Goal: Task Accomplishment & Management: Complete application form

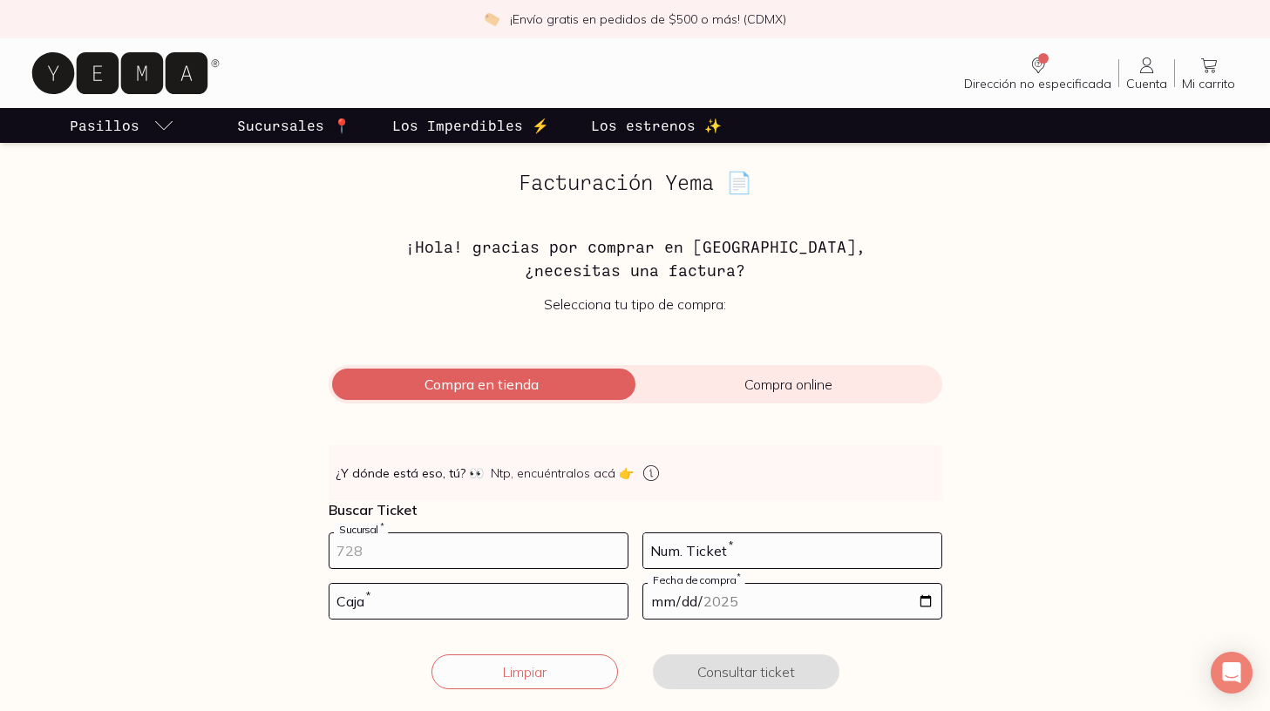
click at [433, 542] on input "number" at bounding box center [479, 550] width 298 height 35
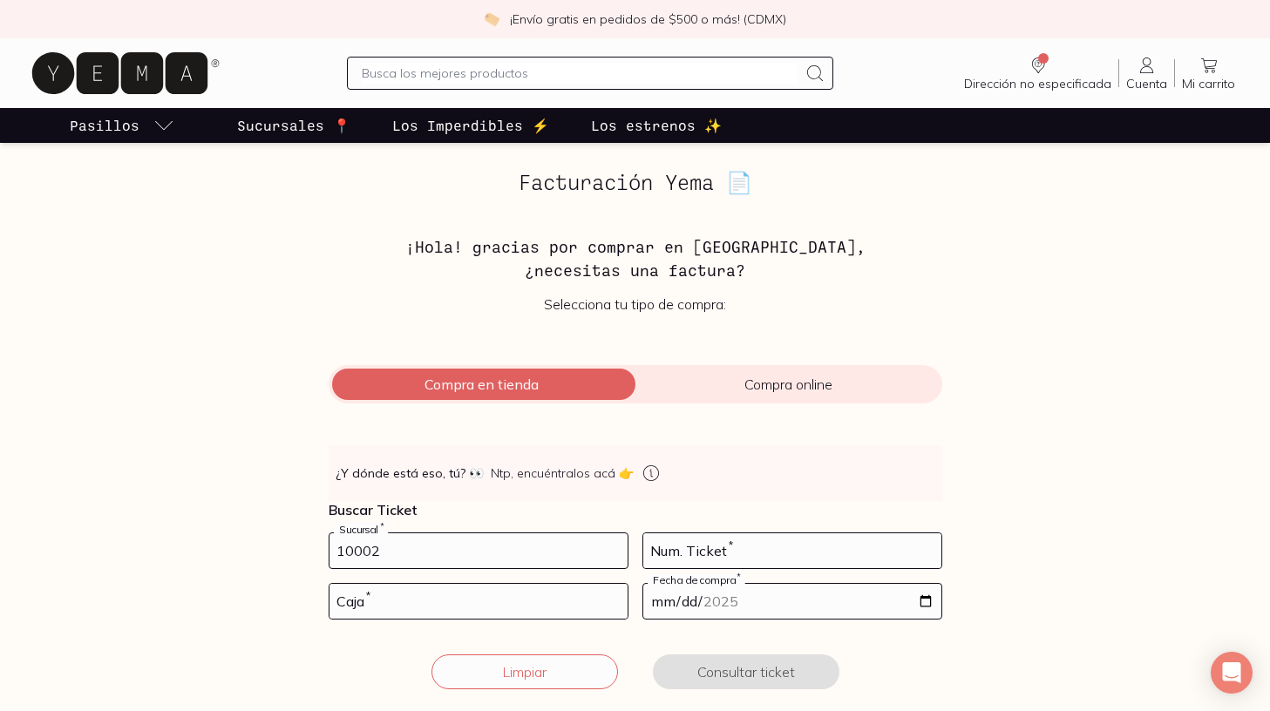
type input "10002"
click at [689, 550] on input "number" at bounding box center [792, 550] width 298 height 35
type input "77"
click at [512, 606] on input "number" at bounding box center [479, 601] width 298 height 35
type input "01"
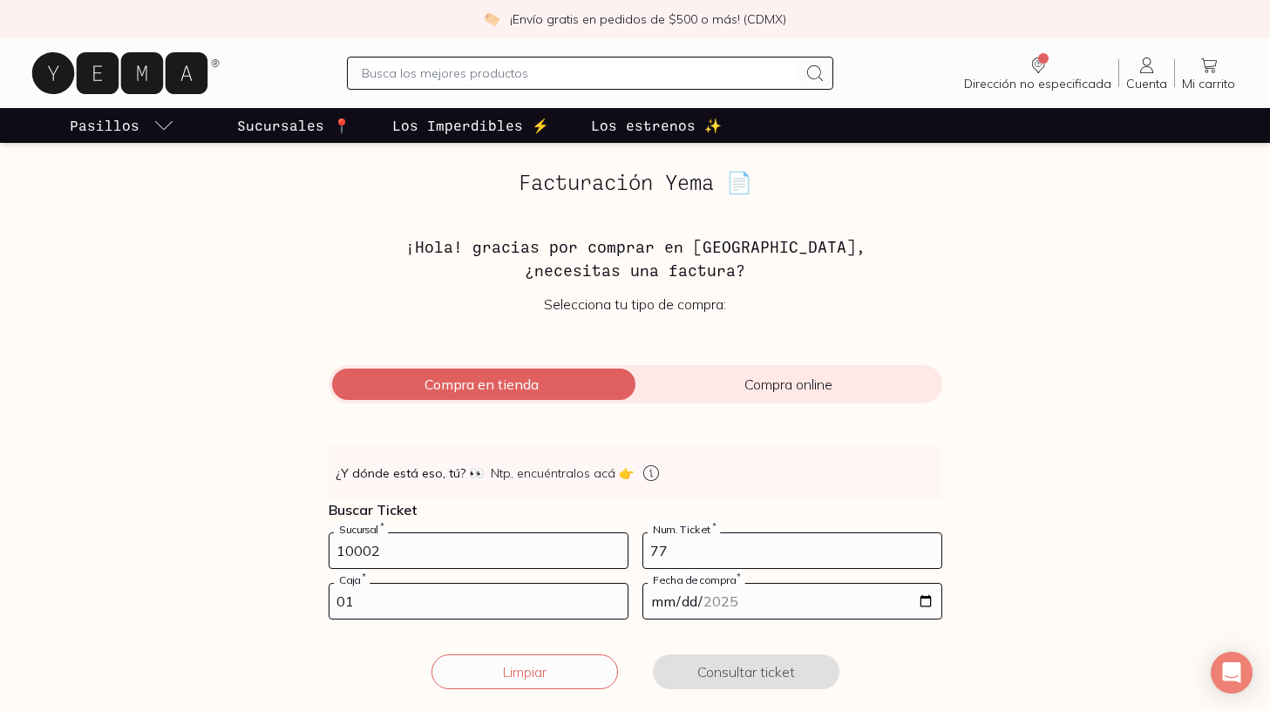
click at [745, 595] on input "date" at bounding box center [792, 601] width 298 height 35
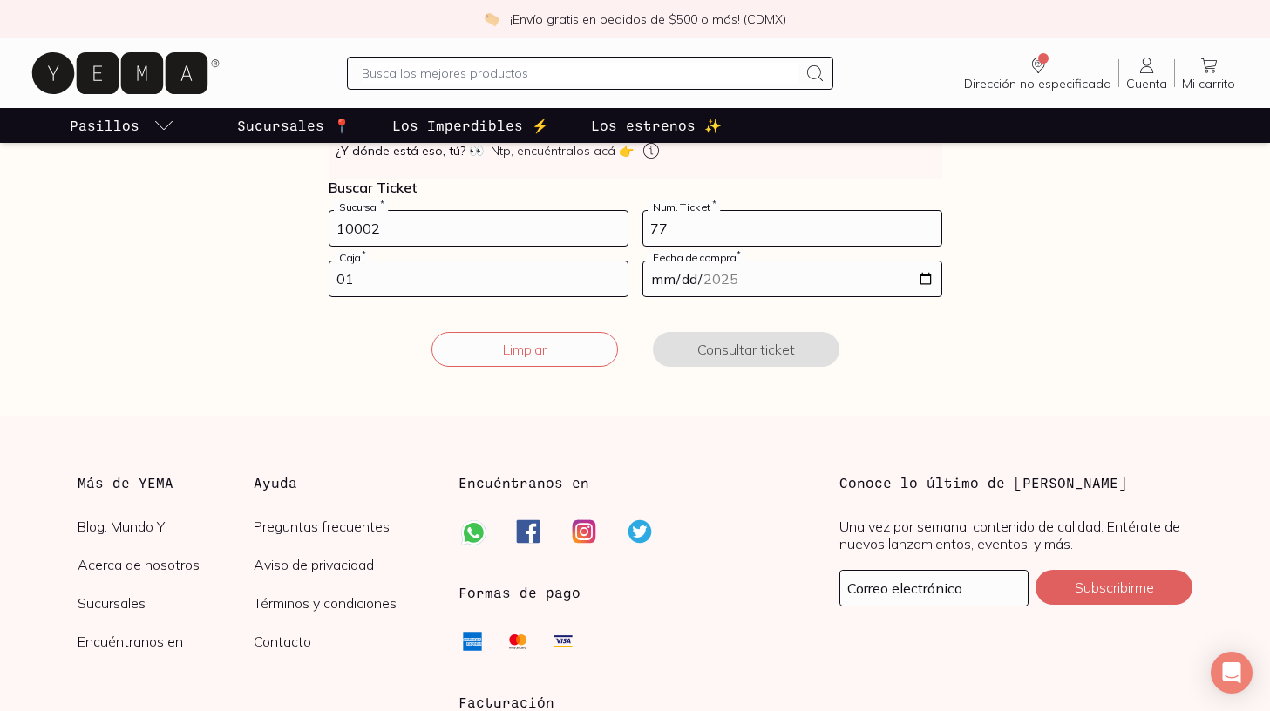
scroll to position [316, 0]
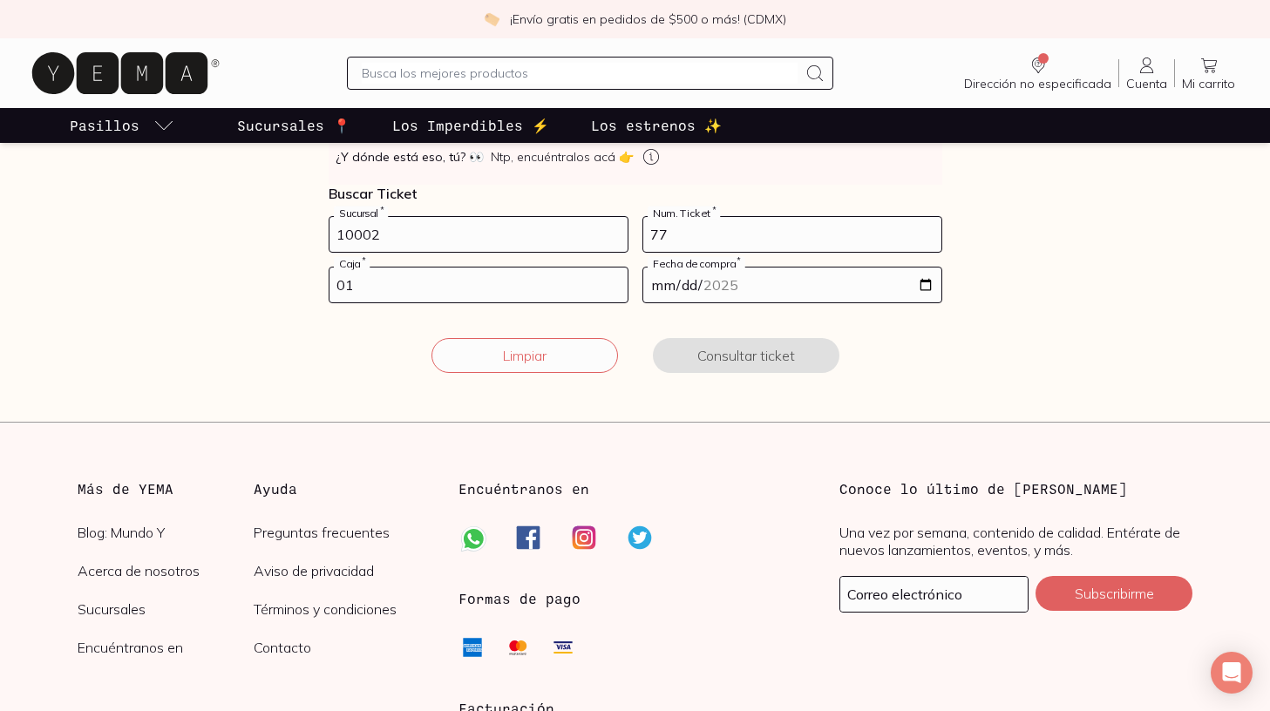
click at [745, 281] on input "date" at bounding box center [792, 285] width 298 height 35
type input "[DATE]"
click at [794, 353] on button "Consultar ticket" at bounding box center [746, 355] width 187 height 35
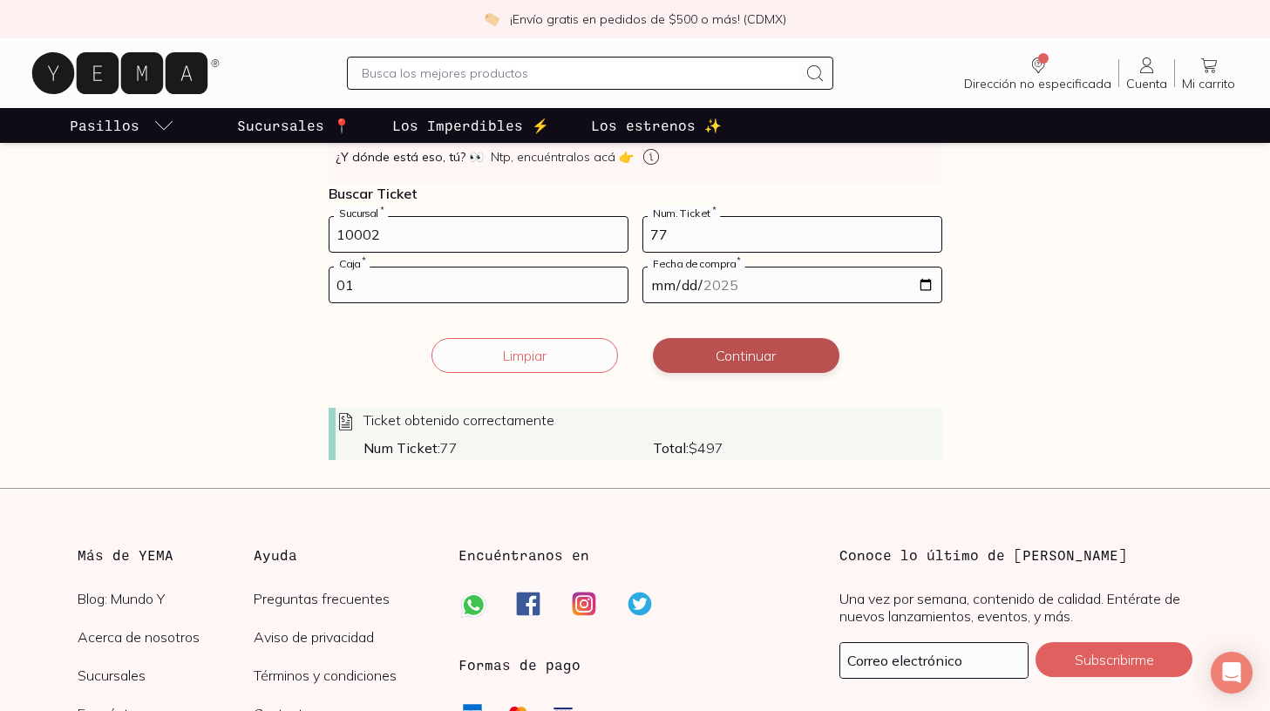
click at [737, 361] on button "Continuar" at bounding box center [746, 355] width 187 height 35
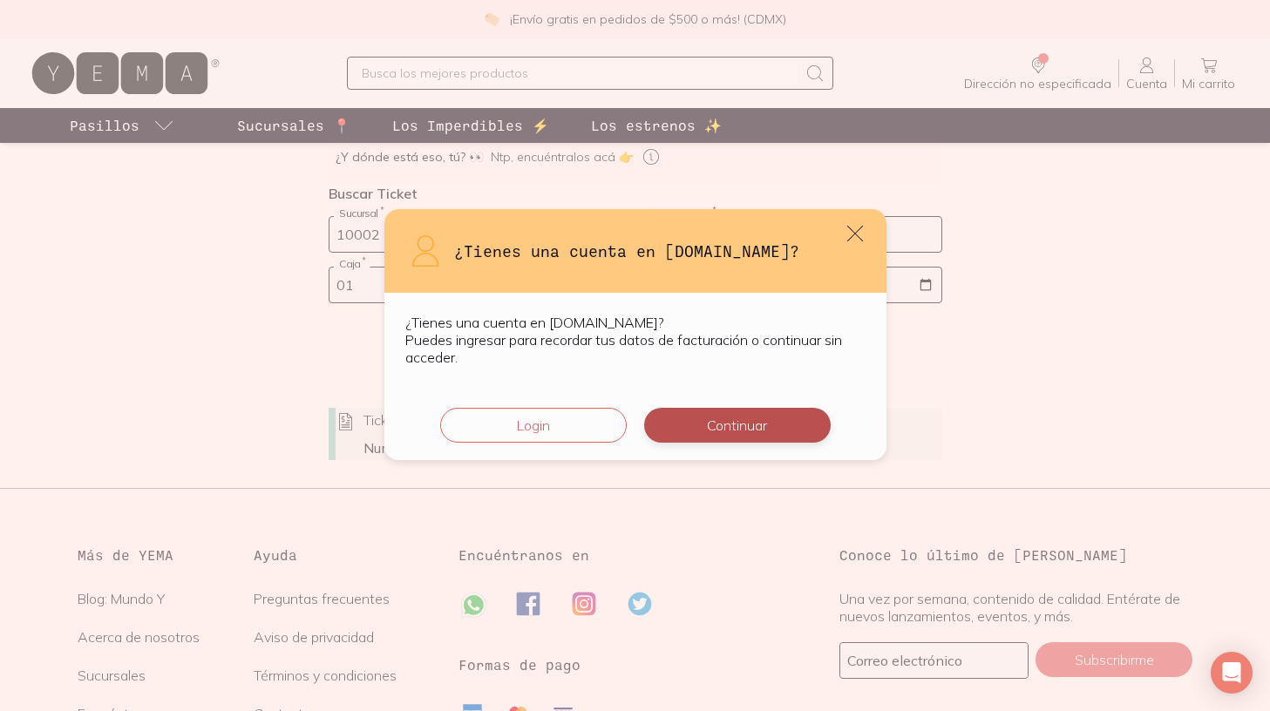
click at [710, 423] on button "Continuar" at bounding box center [737, 425] width 187 height 35
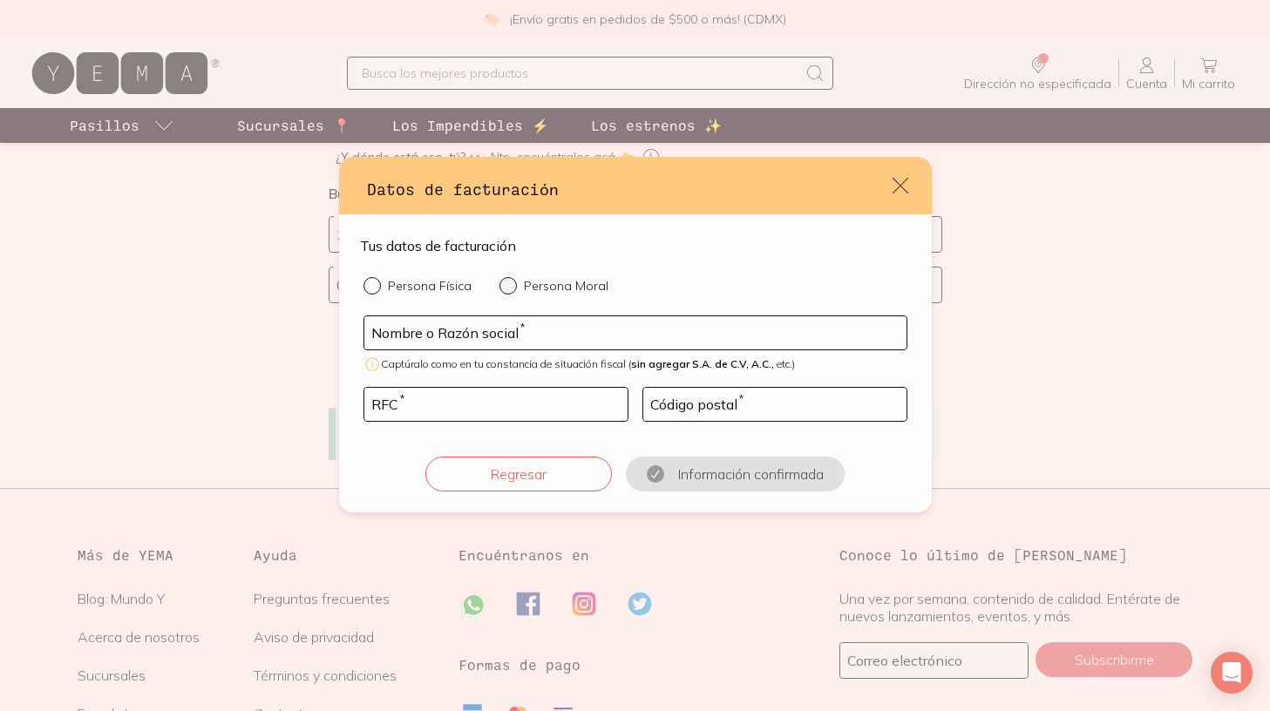
click at [398, 289] on p "Persona Física" at bounding box center [430, 286] width 84 height 16
click at [377, 289] on input "Persona Física" at bounding box center [371, 284] width 14 height 14
radio input "true"
type input "[PERSON_NAME]"
click at [407, 391] on input "default" at bounding box center [495, 404] width 263 height 33
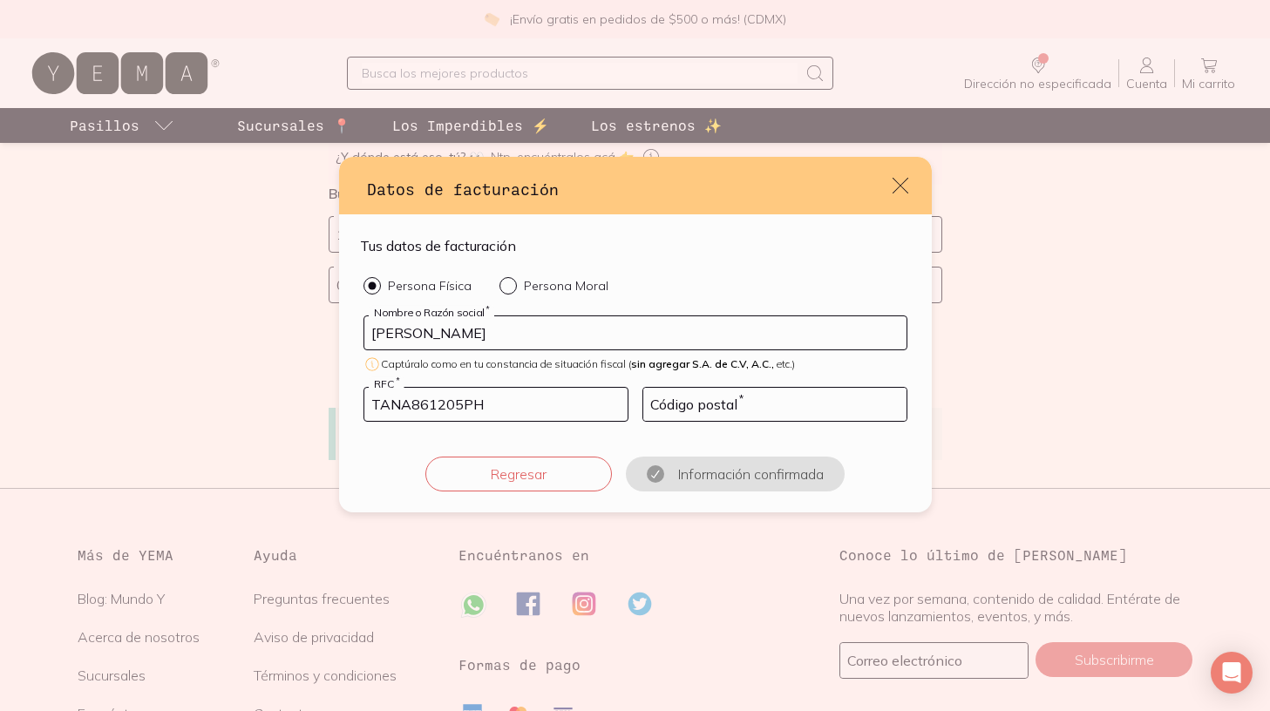
type input "TANA861205PHA"
click at [683, 412] on input "default" at bounding box center [774, 404] width 263 height 33
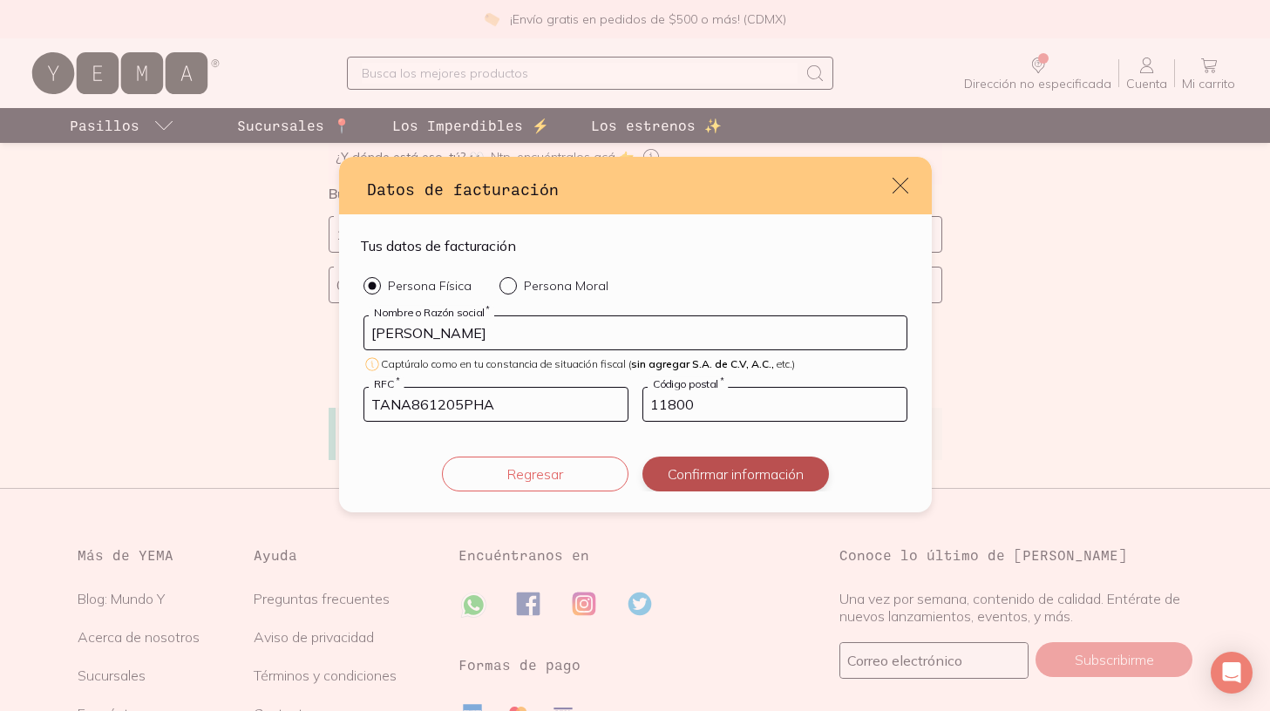
type input "11800"
click at [735, 475] on button "Confirmar información" at bounding box center [735, 474] width 187 height 35
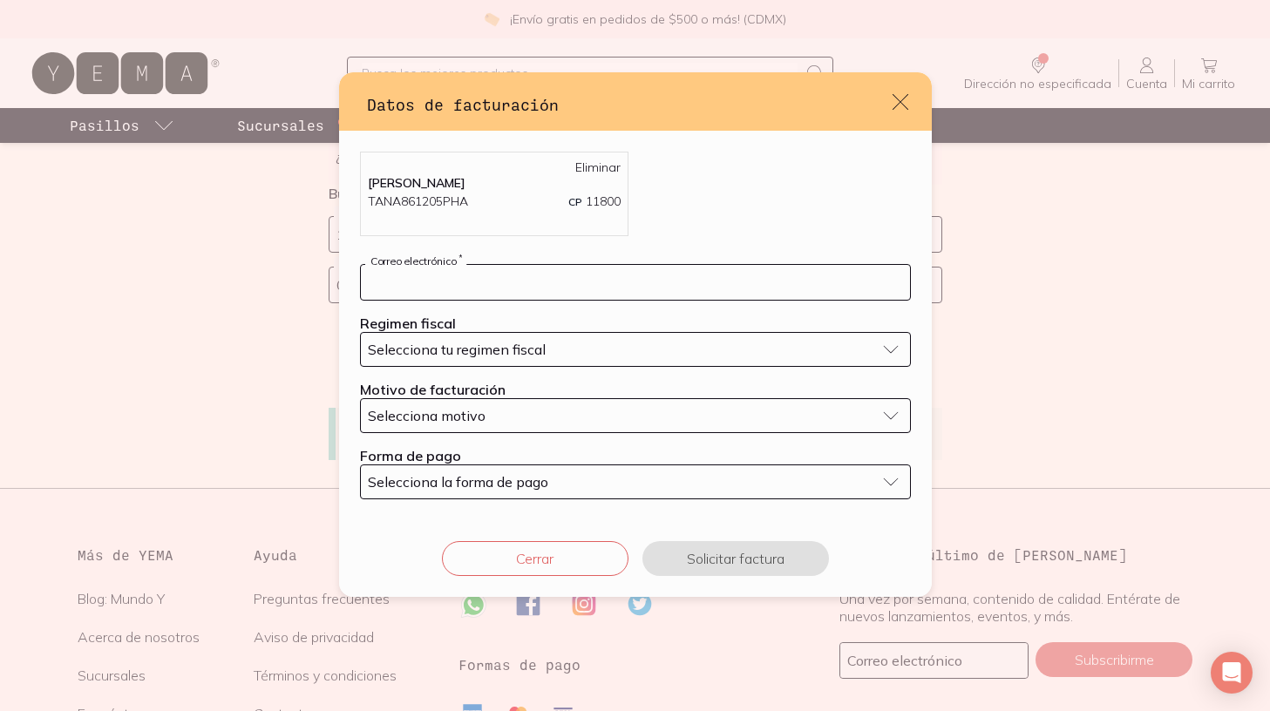
click at [433, 293] on input "default" at bounding box center [635, 282] width 549 height 35
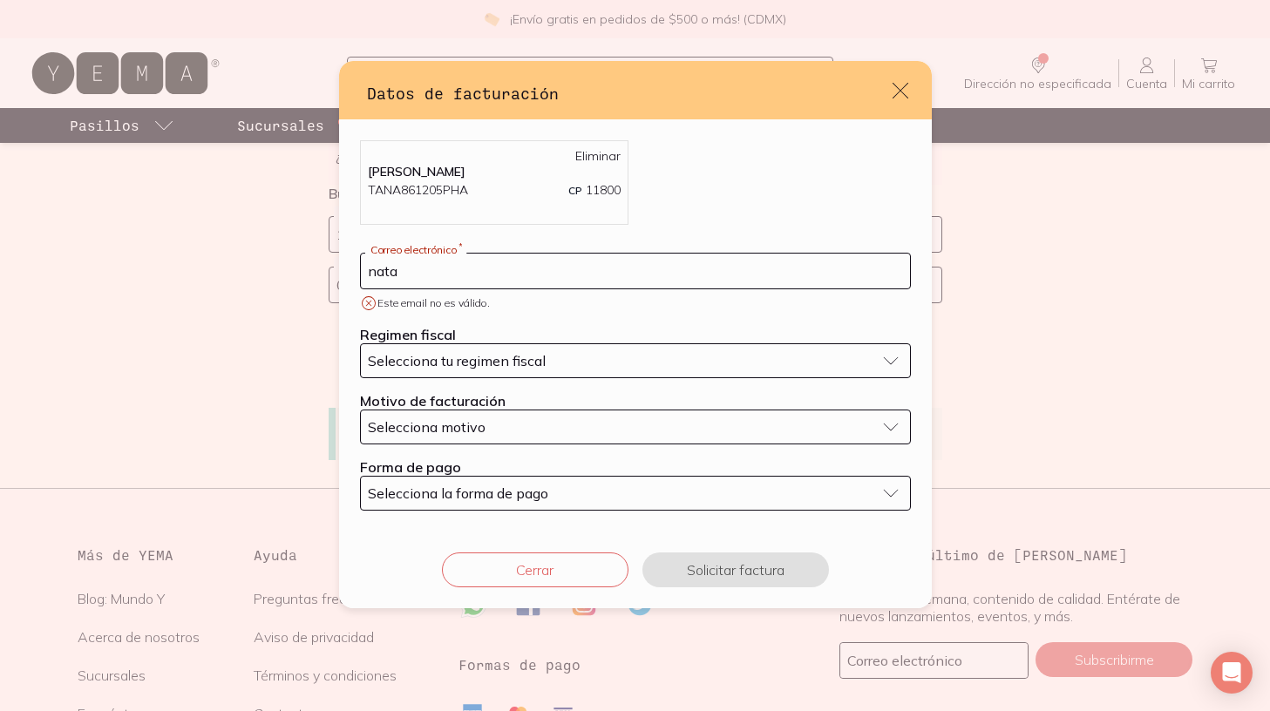
click at [429, 350] on button "Selecciona tu regimen fiscal" at bounding box center [635, 360] width 551 height 35
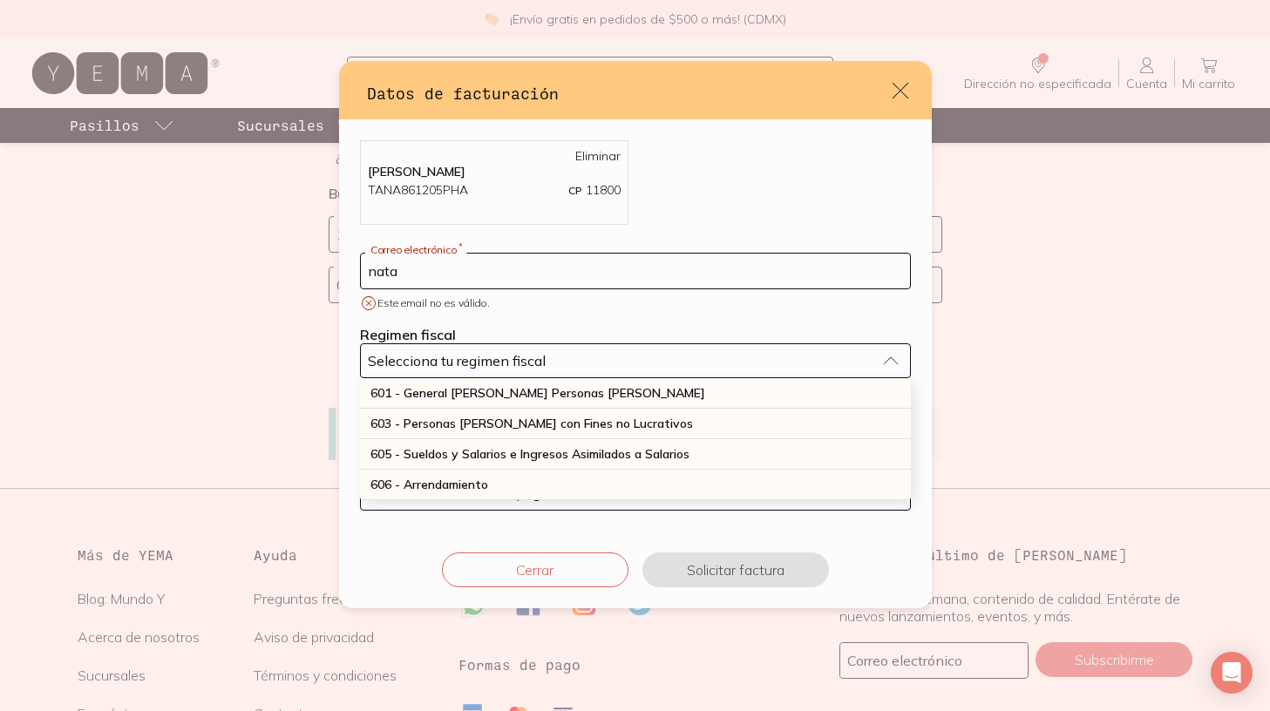
click at [425, 269] on input "nata" at bounding box center [635, 271] width 549 height 35
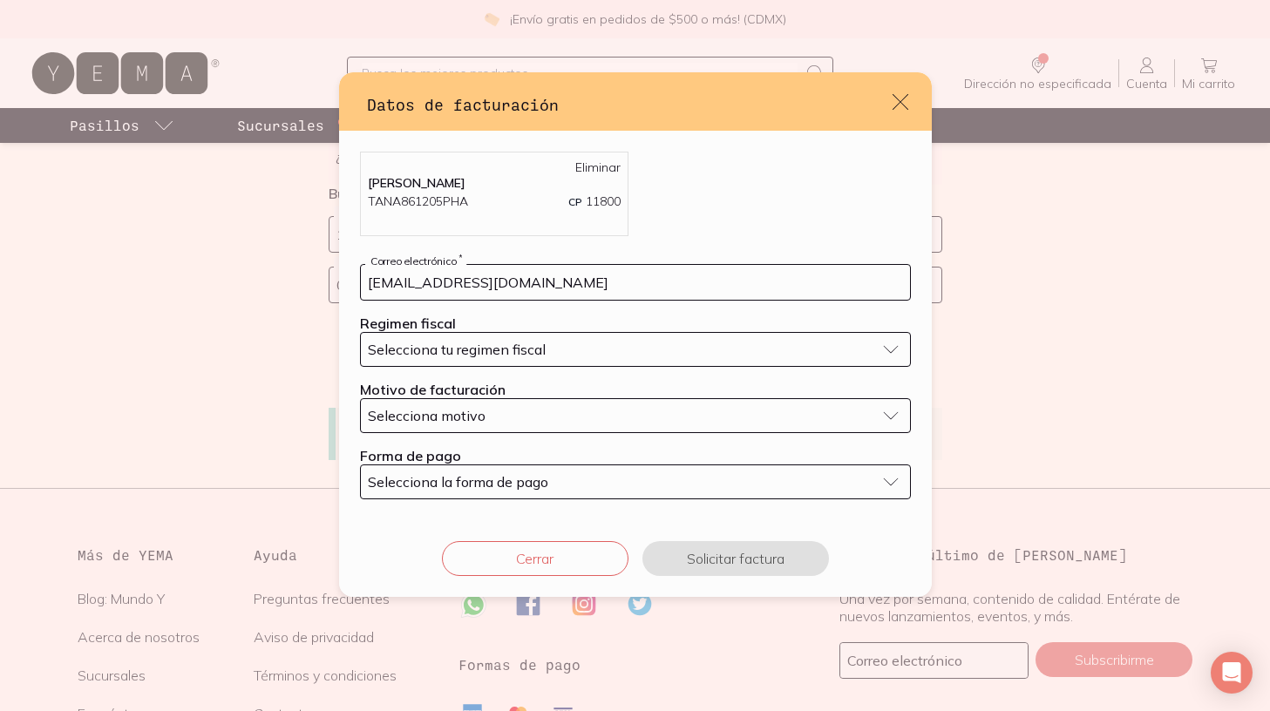
type input "[EMAIL_ADDRESS][DOMAIN_NAME]"
click at [472, 352] on span "Selecciona tu regimen fiscal" at bounding box center [457, 349] width 178 height 17
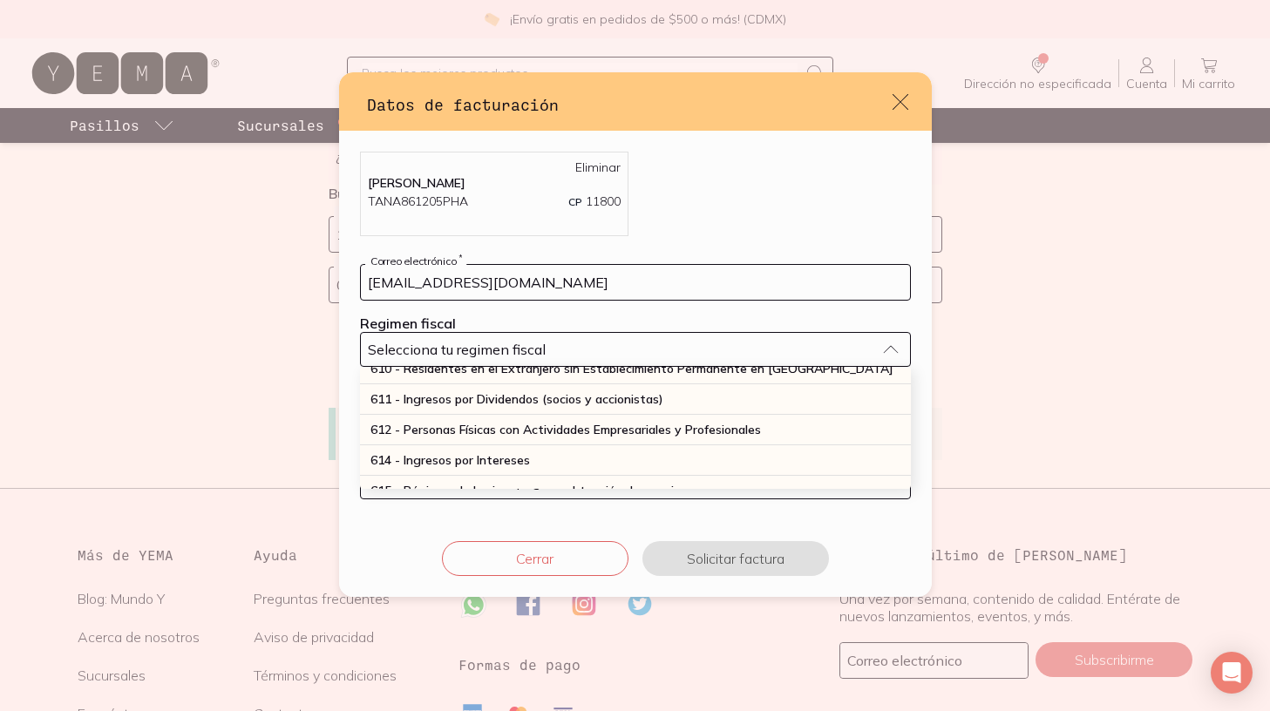
scroll to position [210, 0]
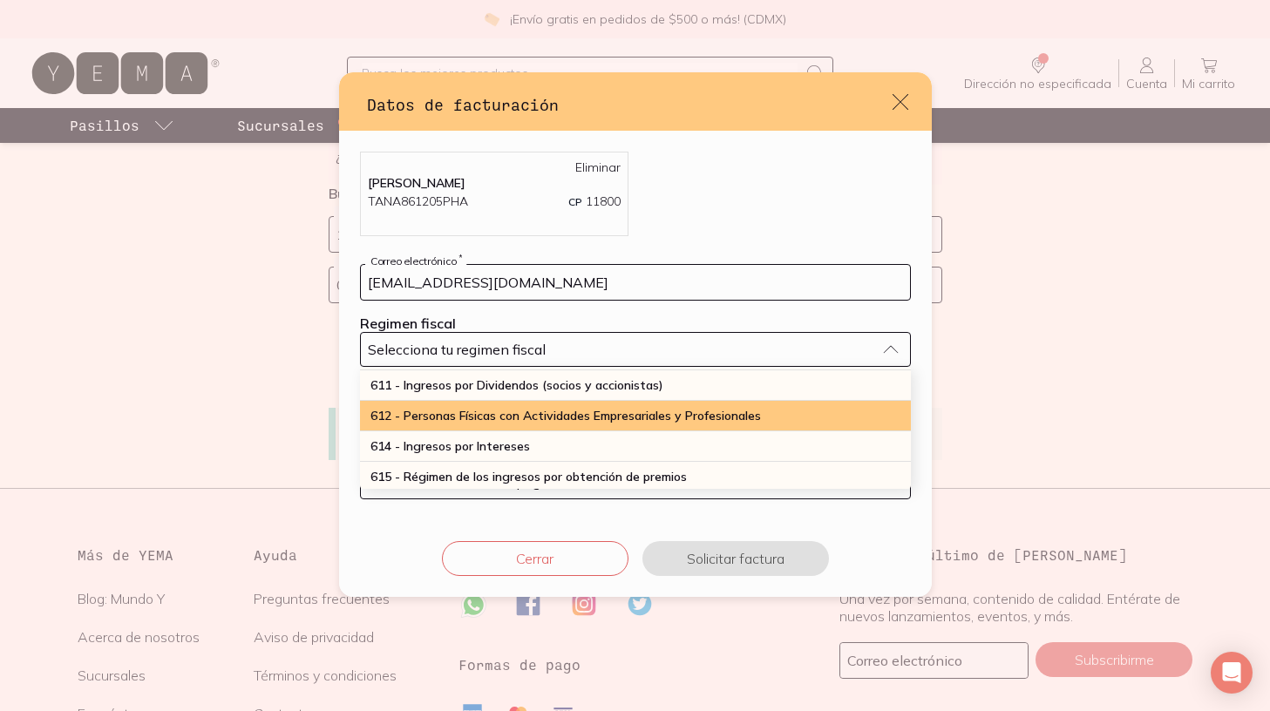
click at [493, 422] on span "612 - Personas Físicas con Actividades Empresariales y Profesionales" at bounding box center [565, 416] width 391 height 16
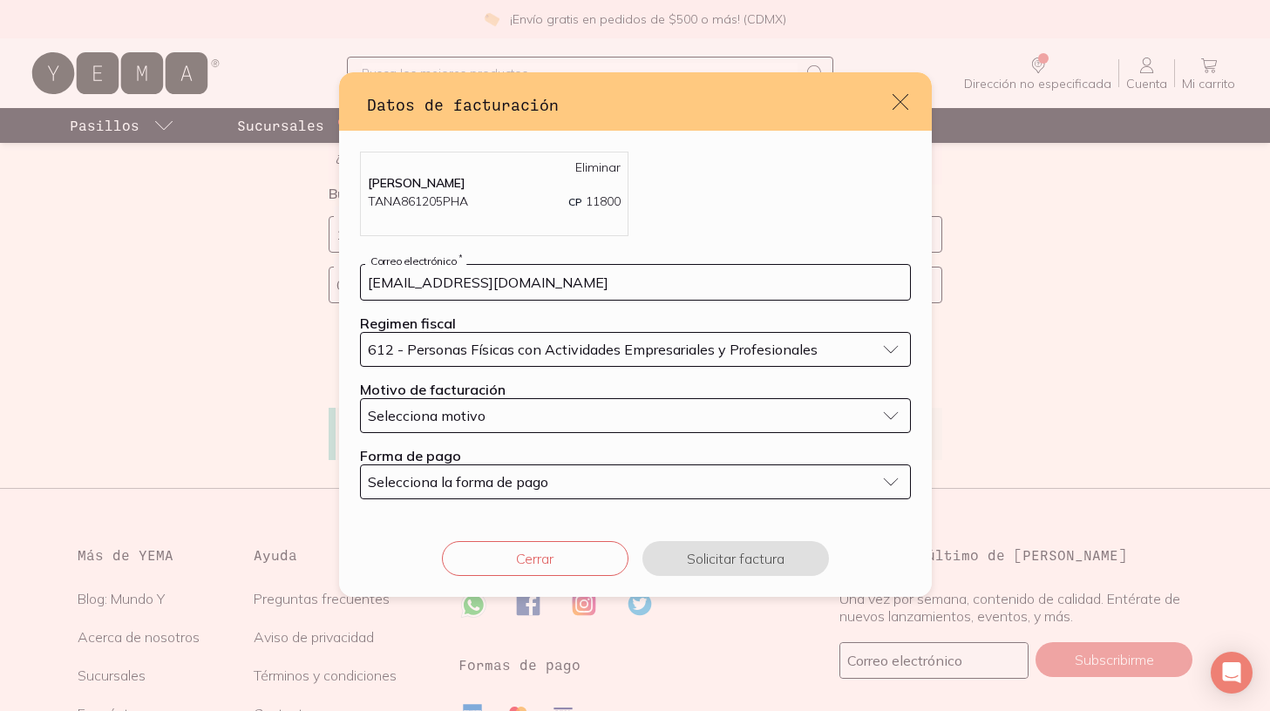
click at [465, 413] on span "Selecciona motivo" at bounding box center [427, 415] width 118 height 17
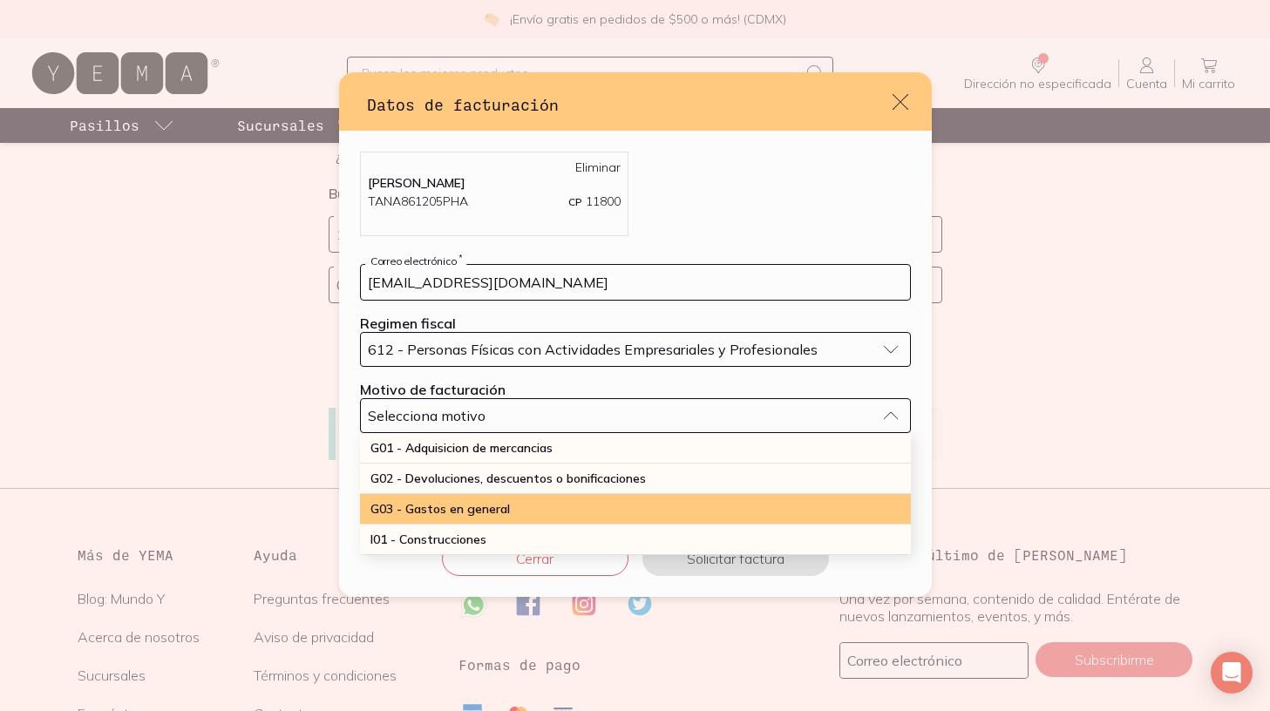
click at [449, 506] on span "G03 - Gastos en general" at bounding box center [439, 509] width 139 height 16
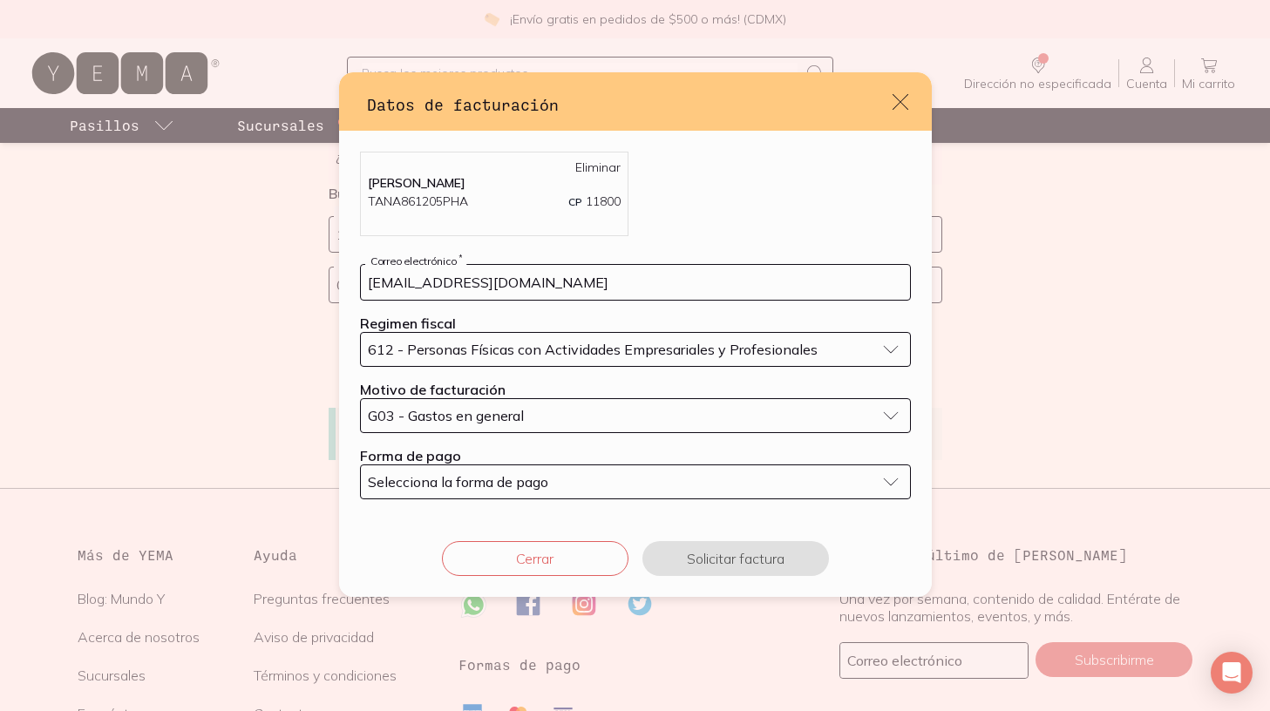
click at [449, 486] on span "Selecciona la forma de pago" at bounding box center [458, 481] width 180 height 17
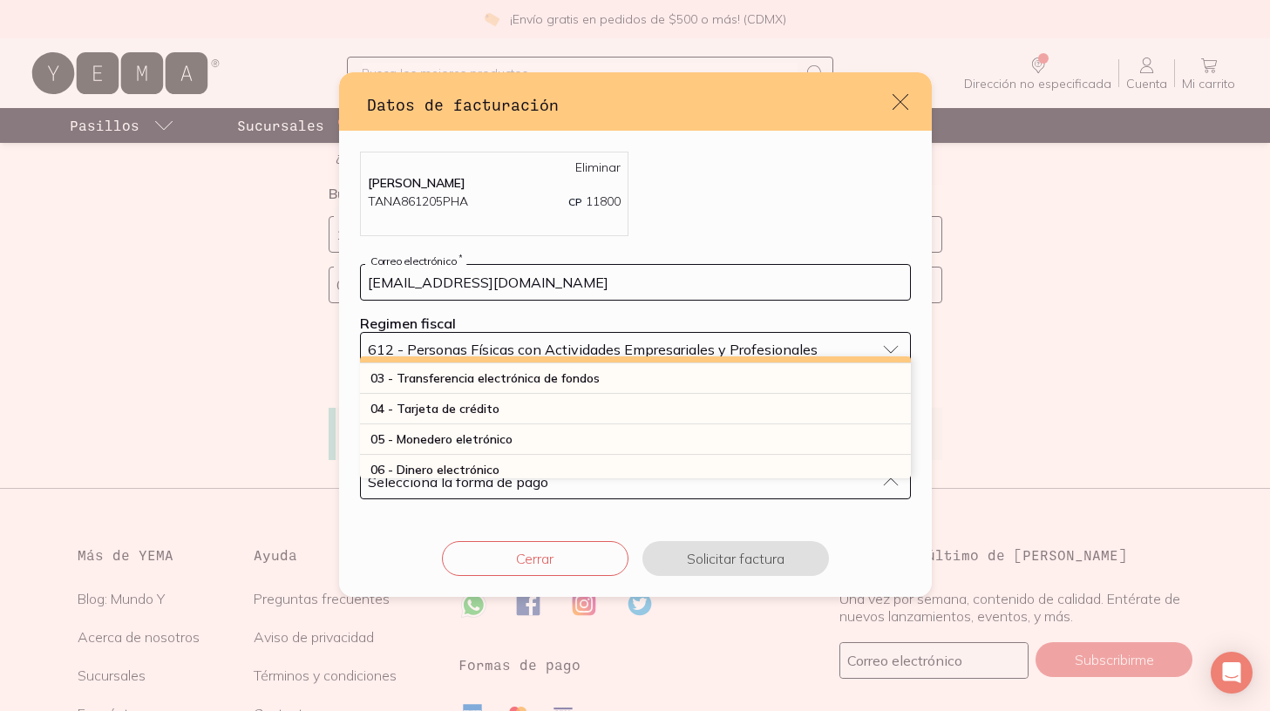
scroll to position [62, 0]
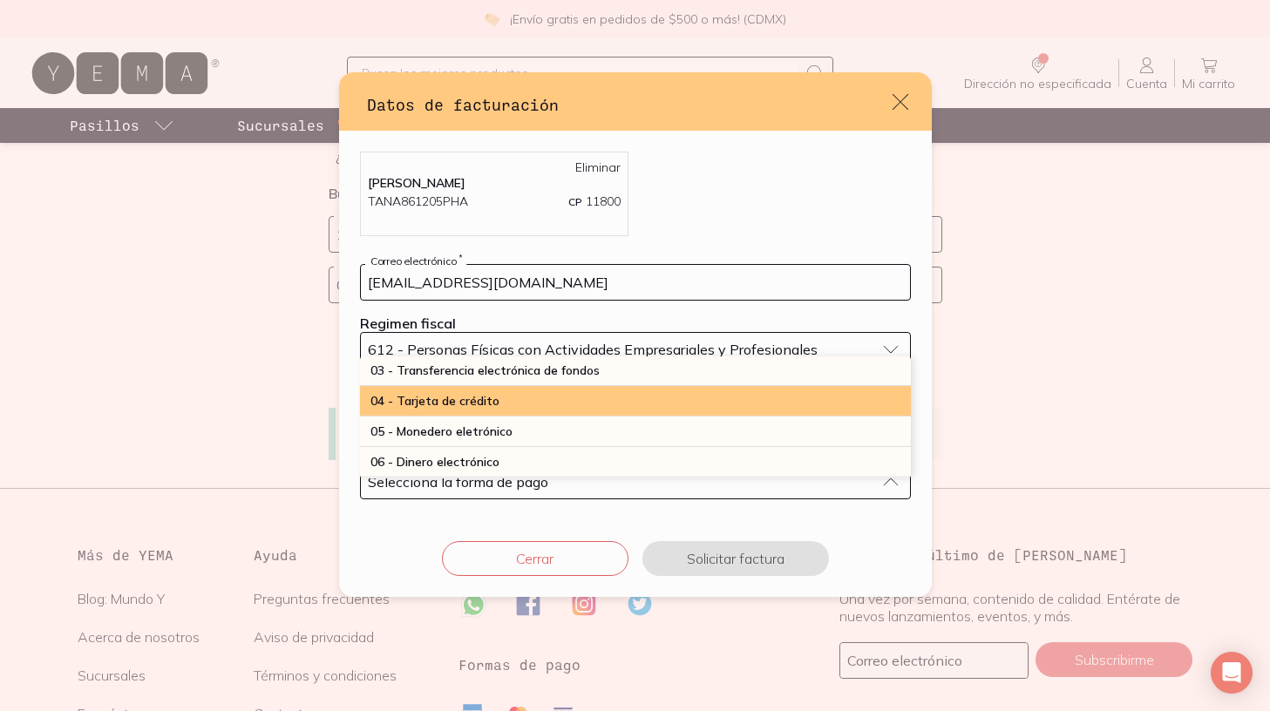
click at [431, 407] on span "04 - Tarjeta de crédito" at bounding box center [434, 401] width 129 height 16
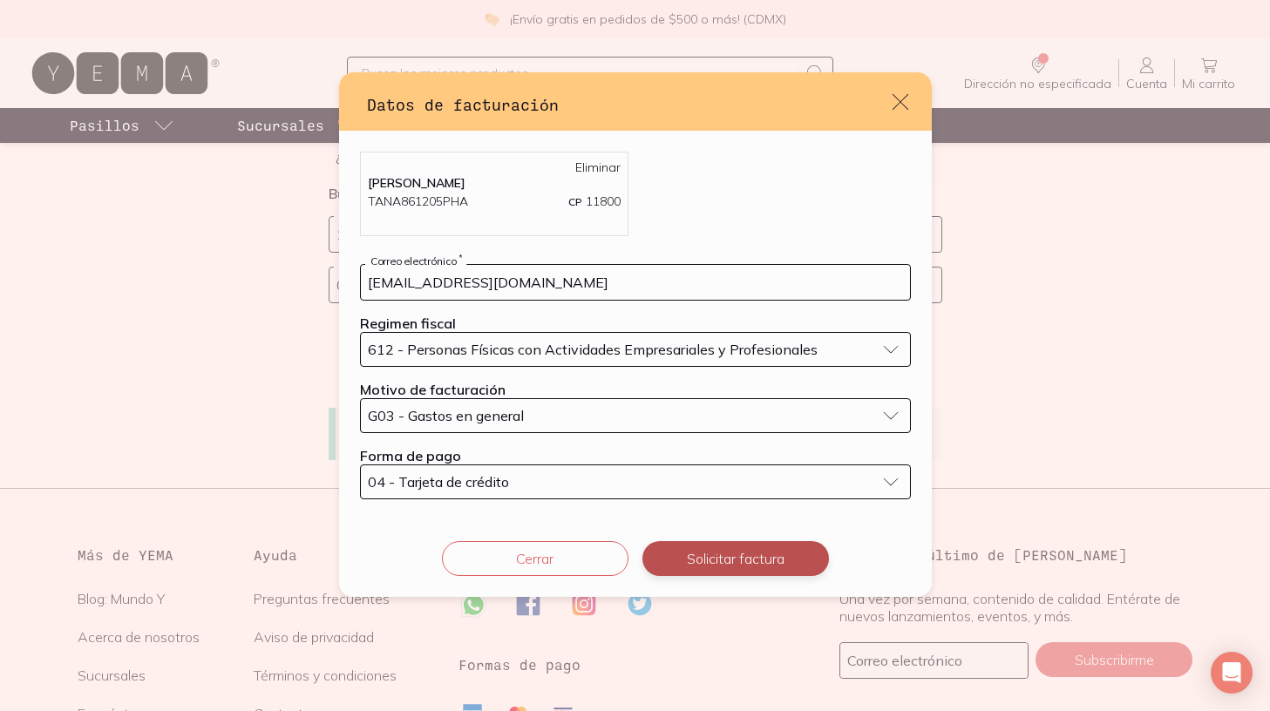
click at [757, 564] on button "Solicitar factura" at bounding box center [735, 558] width 187 height 35
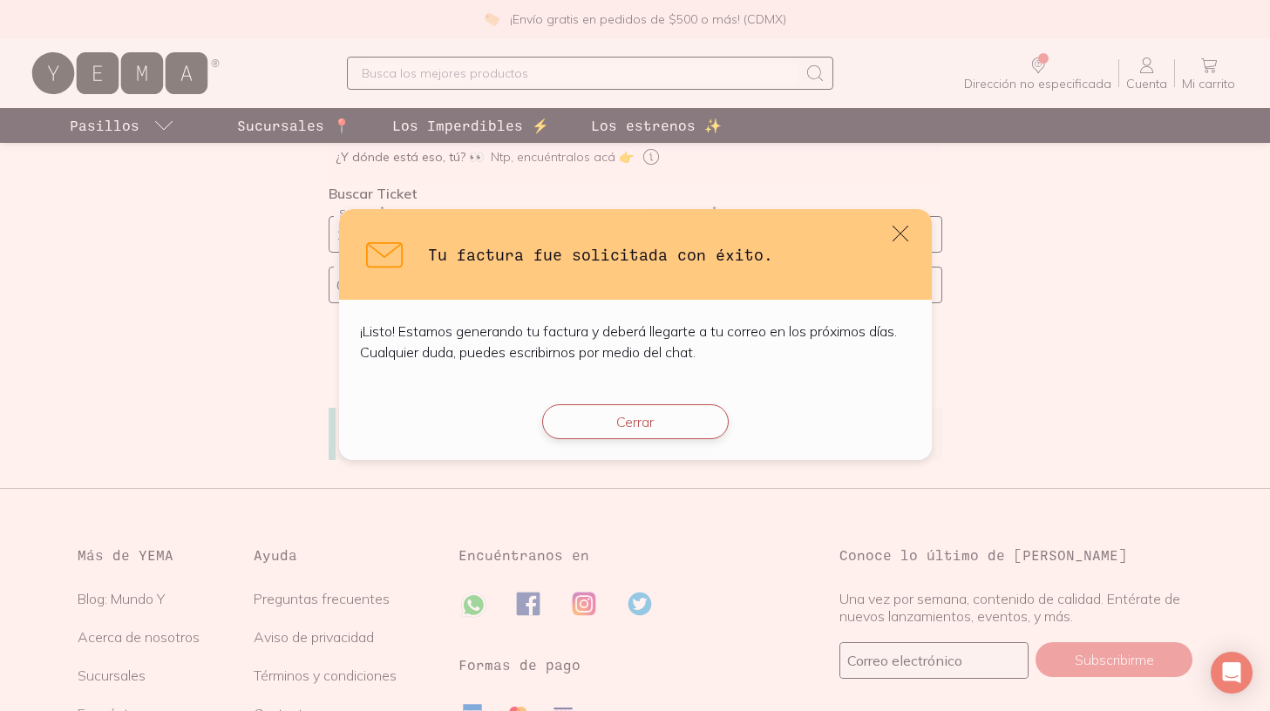
click at [637, 430] on button "Cerrar" at bounding box center [635, 421] width 187 height 35
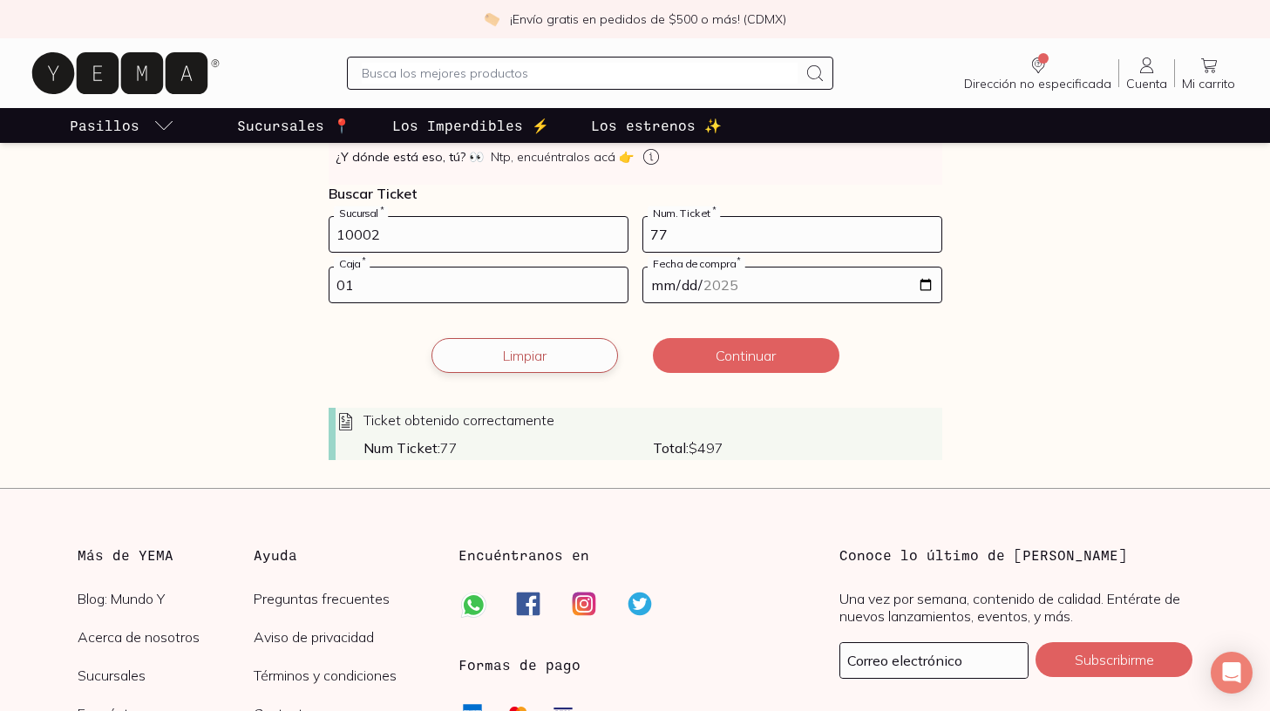
click at [486, 362] on button "Limpiar" at bounding box center [525, 355] width 187 height 35
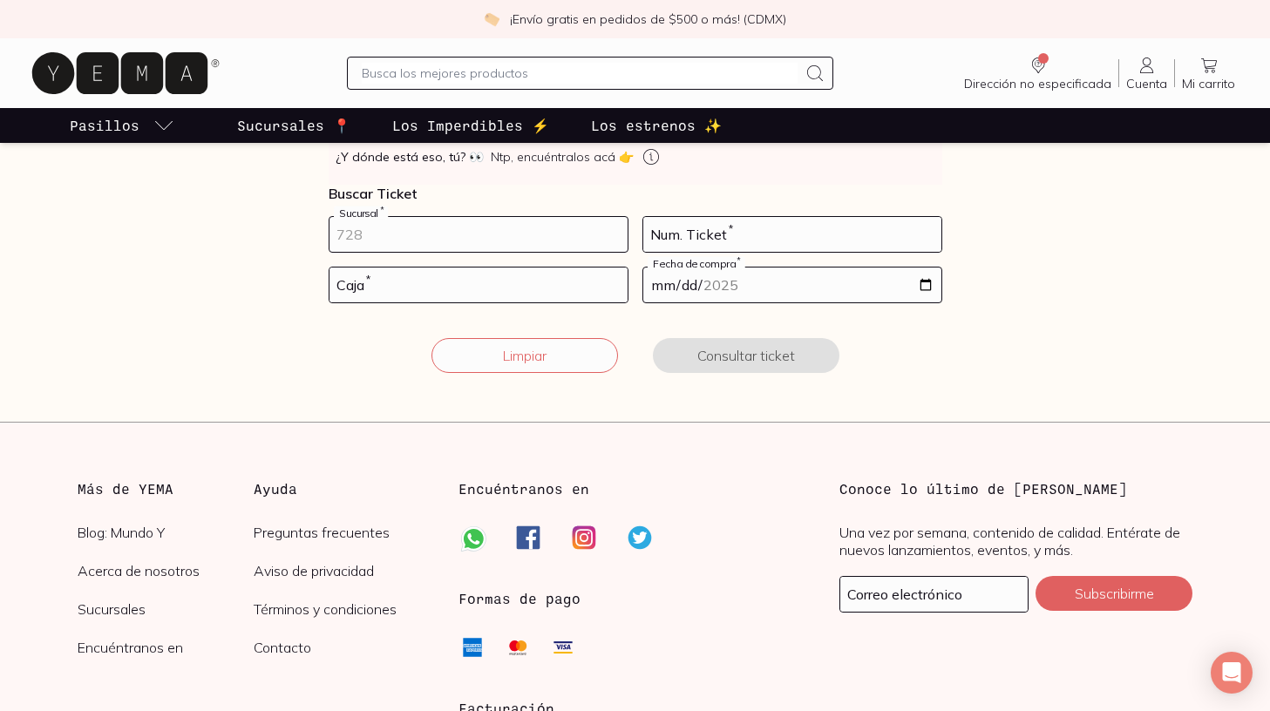
click at [452, 238] on input "number" at bounding box center [479, 234] width 298 height 35
type input "10002"
click at [741, 235] on input "number" at bounding box center [792, 234] width 298 height 35
type input "140"
click at [568, 281] on input "number" at bounding box center [479, 285] width 298 height 35
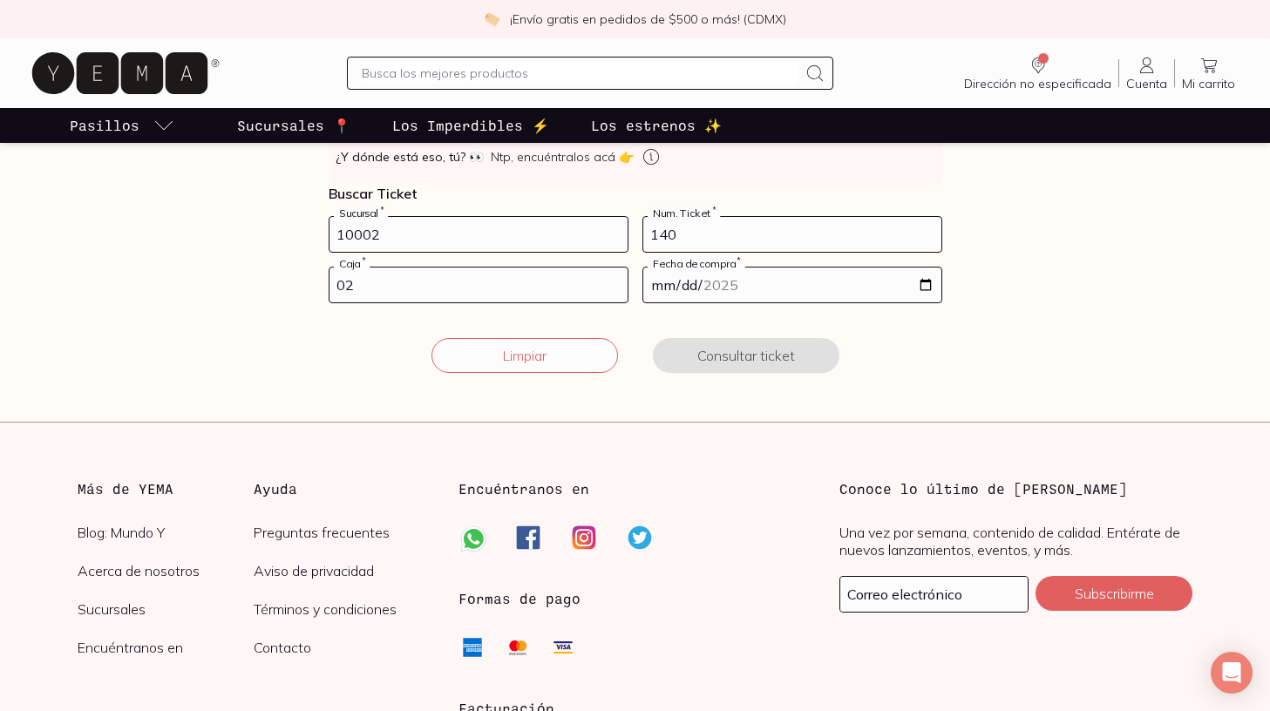
type input "02"
click at [780, 281] on input "date" at bounding box center [792, 285] width 298 height 35
type input "[DATE]"
click at [800, 354] on button "Consultar ticket" at bounding box center [746, 355] width 187 height 35
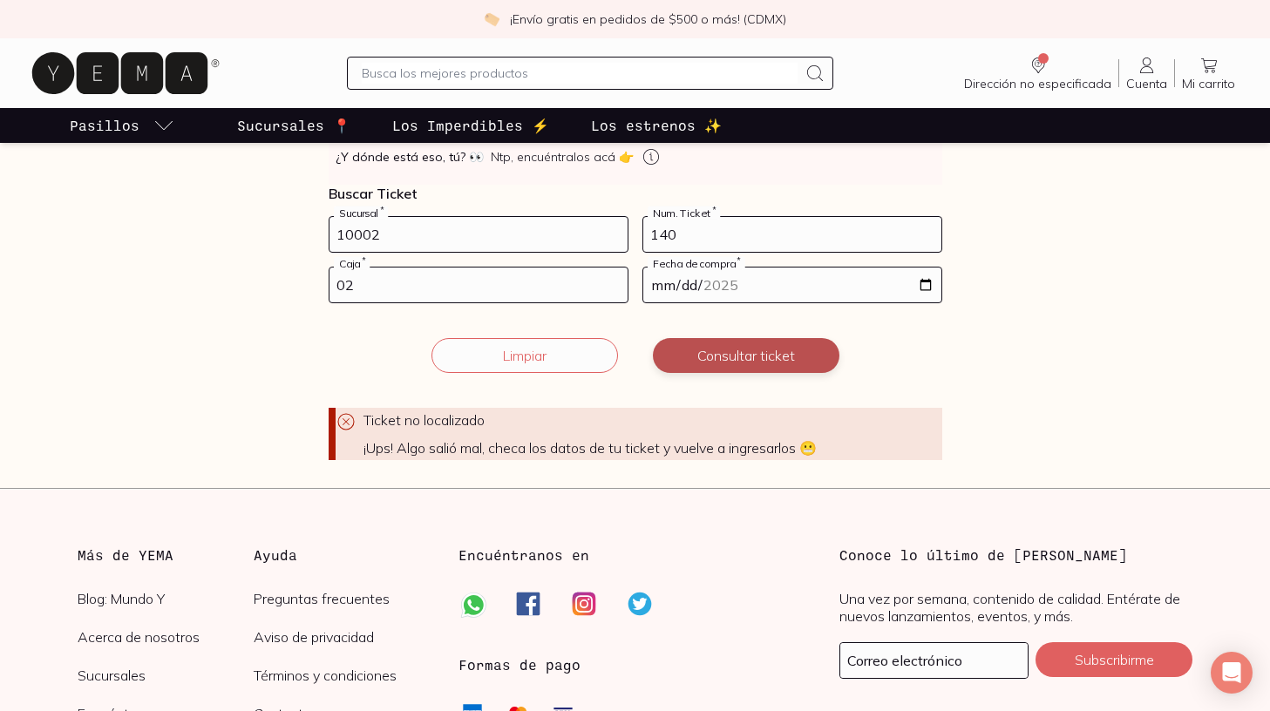
click at [764, 355] on button "Consultar ticket" at bounding box center [746, 355] width 187 height 35
